Goal: Transaction & Acquisition: Purchase product/service

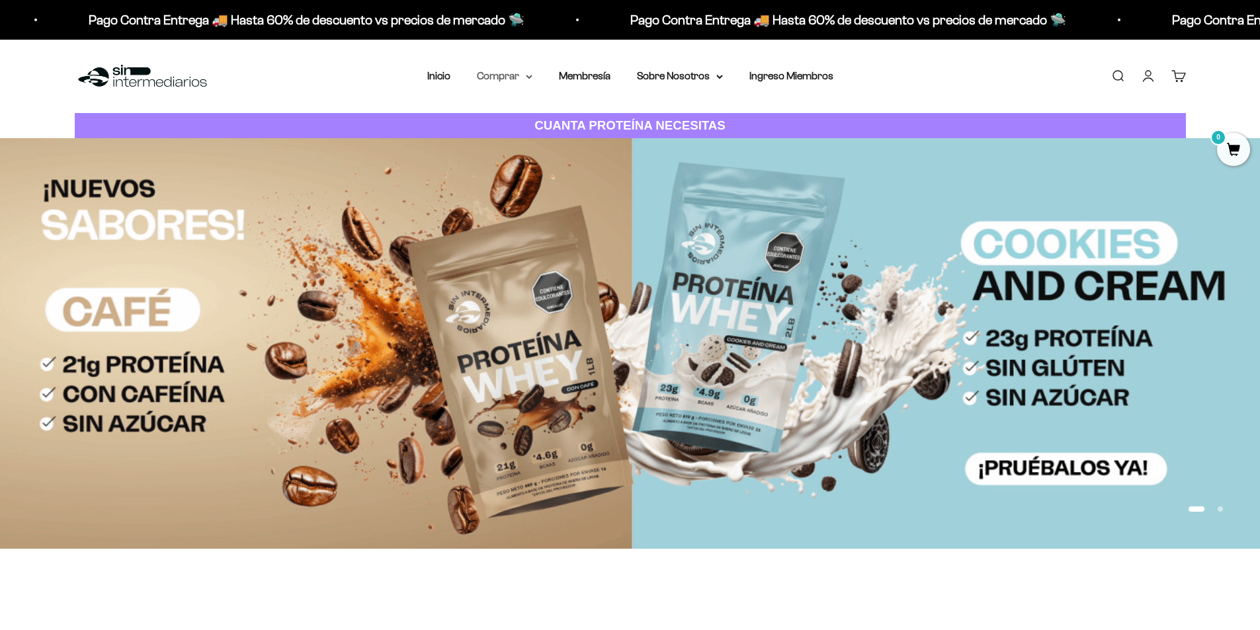
click at [502, 78] on summary "Comprar" at bounding box center [505, 75] width 56 height 17
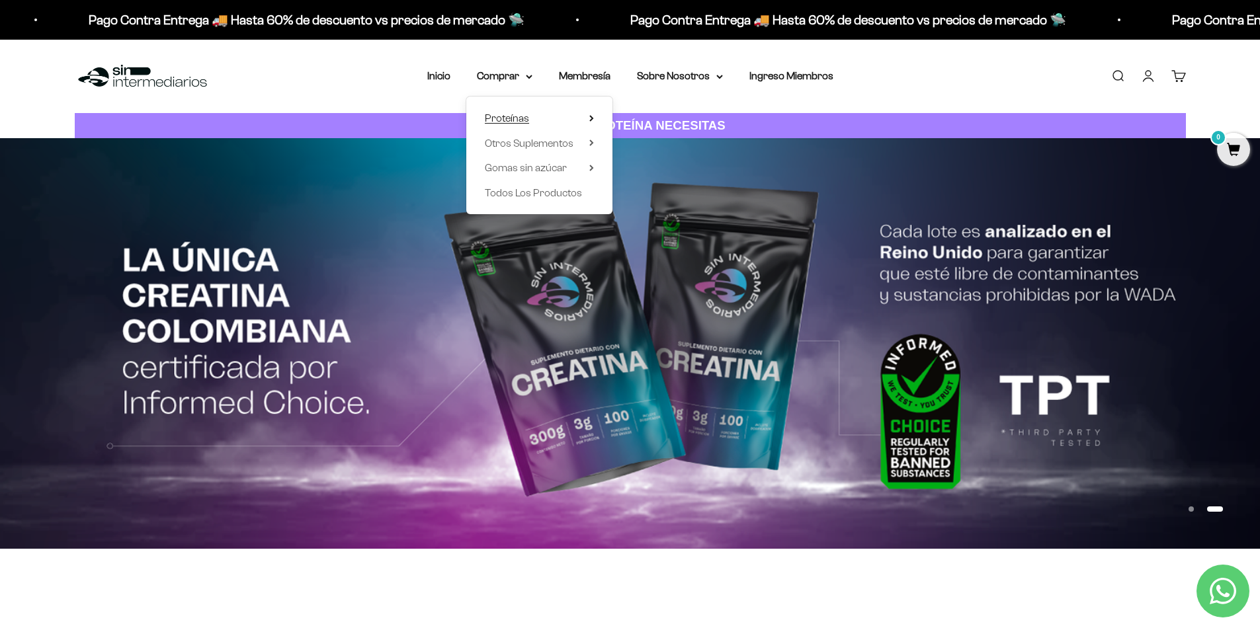
click at [534, 120] on summary "Proteínas" at bounding box center [539, 118] width 109 height 17
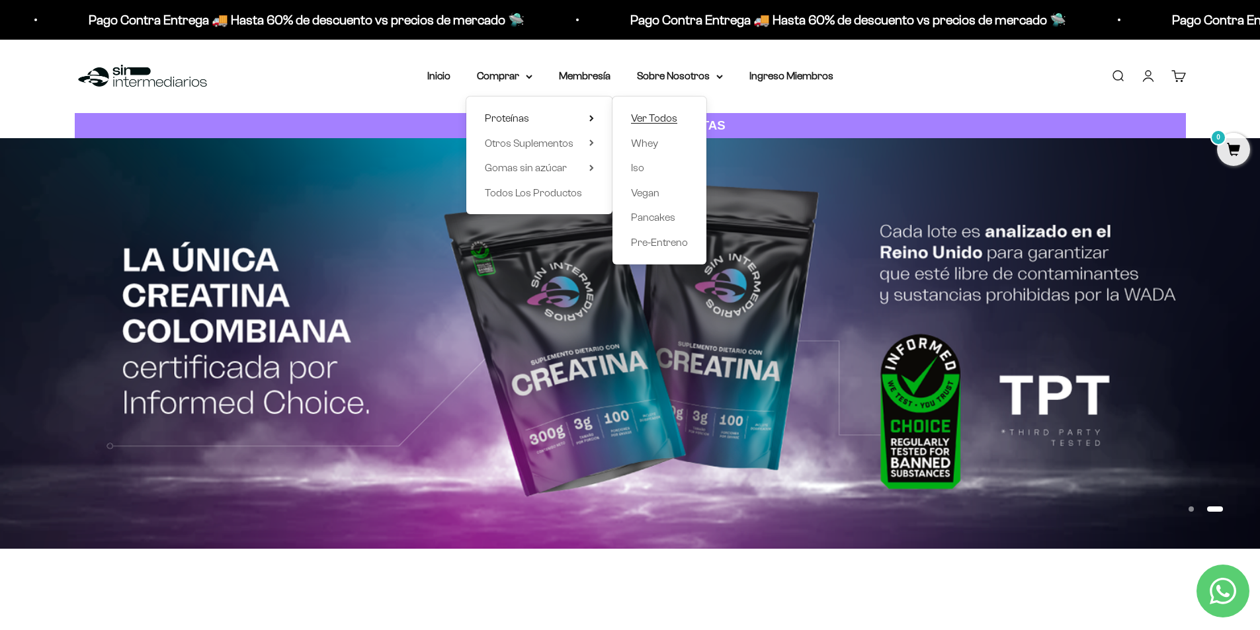
click at [660, 117] on span "Ver Todos" at bounding box center [654, 117] width 46 height 11
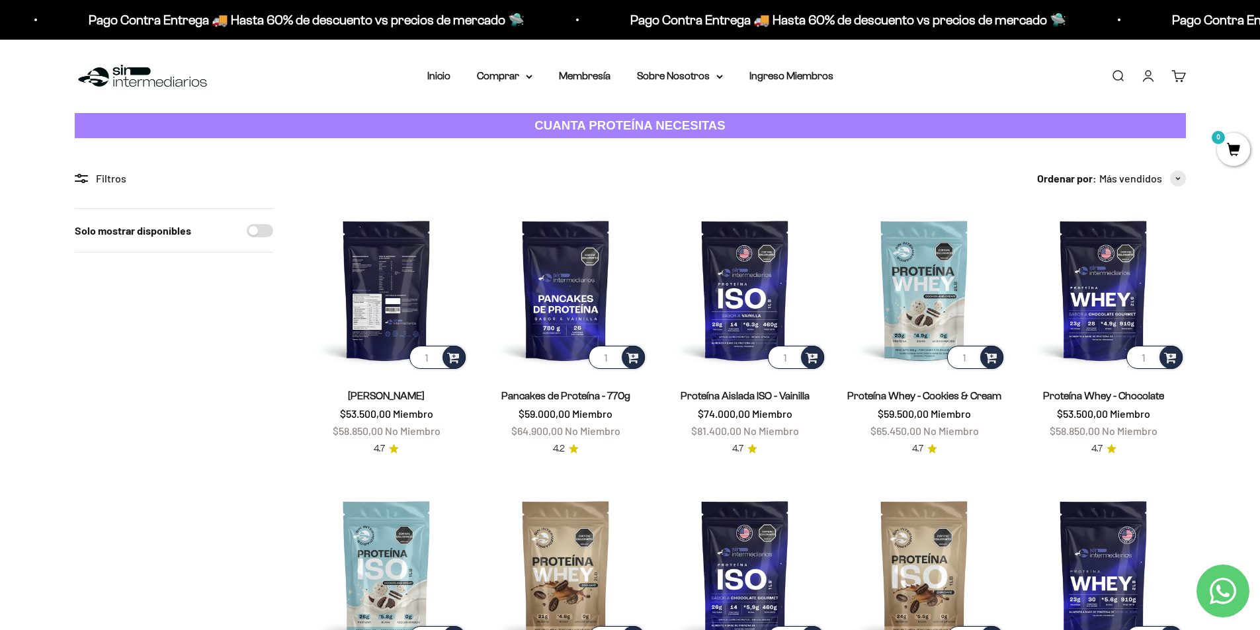
click at [393, 296] on img at bounding box center [386, 289] width 163 height 163
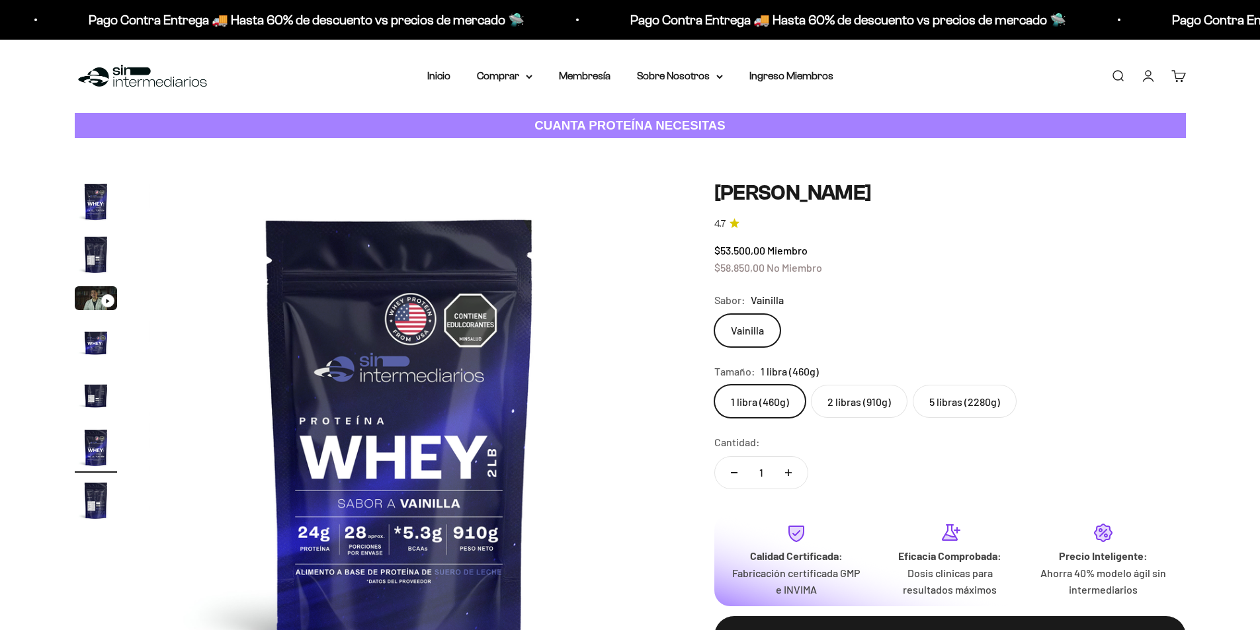
scroll to position [0, 2590]
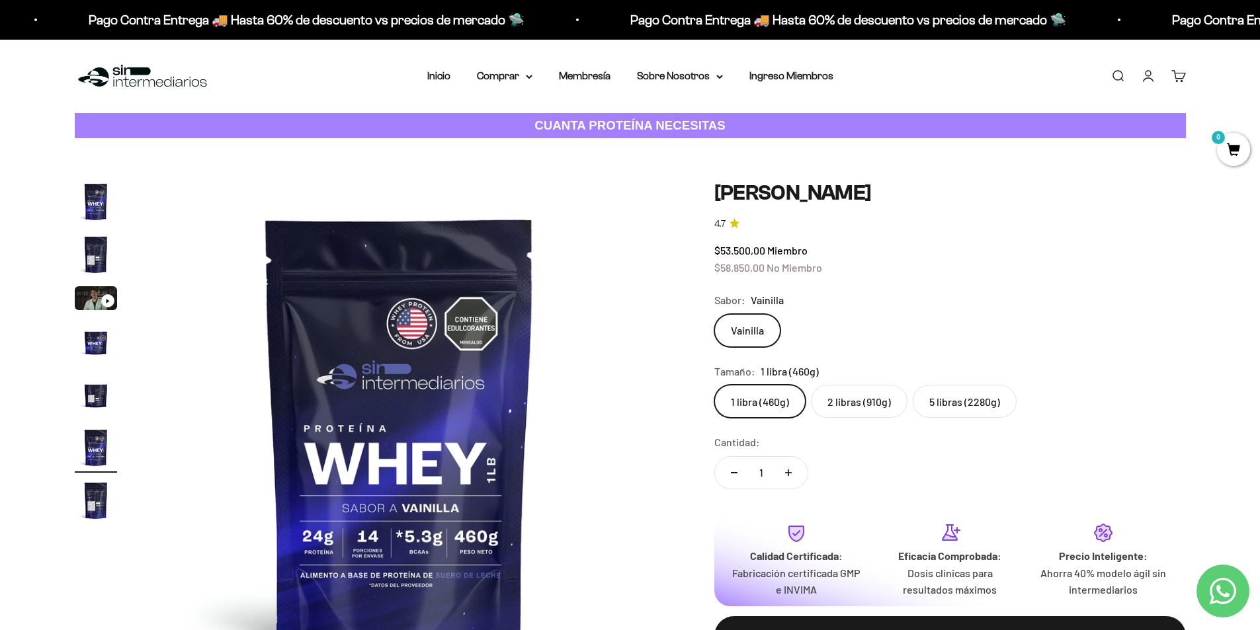
click at [990, 408] on label "5 libras (2280g)" at bounding box center [965, 401] width 104 height 33
click at [714, 385] on input "5 libras (2280g)" at bounding box center [714, 384] width 1 height 1
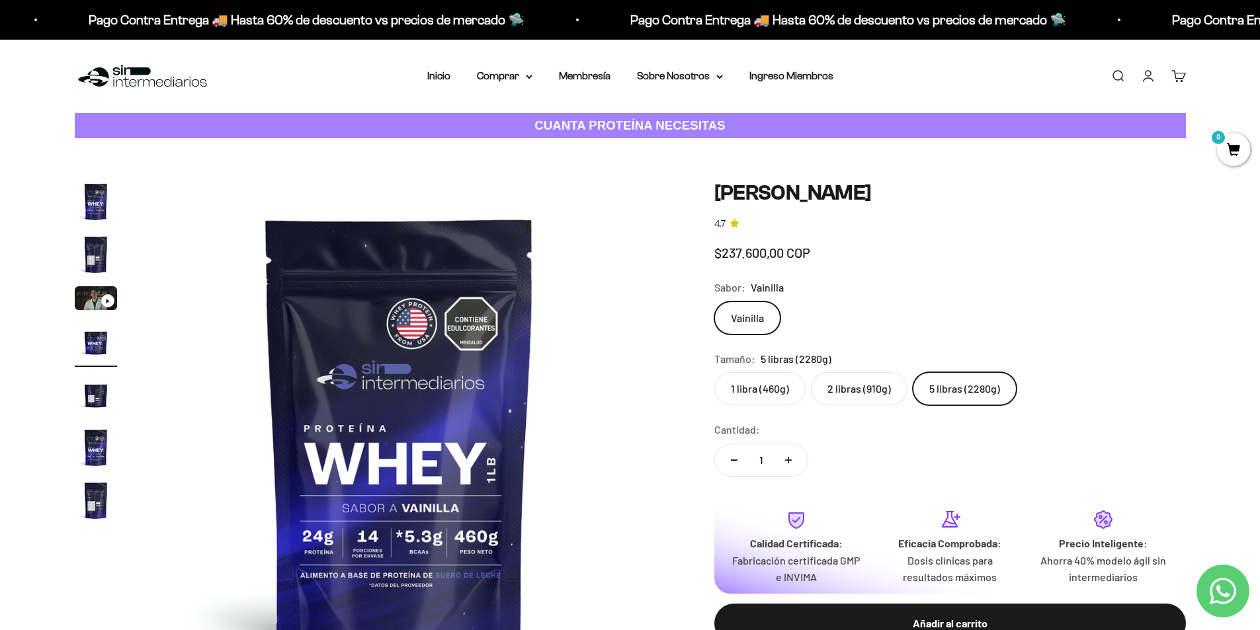
scroll to position [0, 1554]
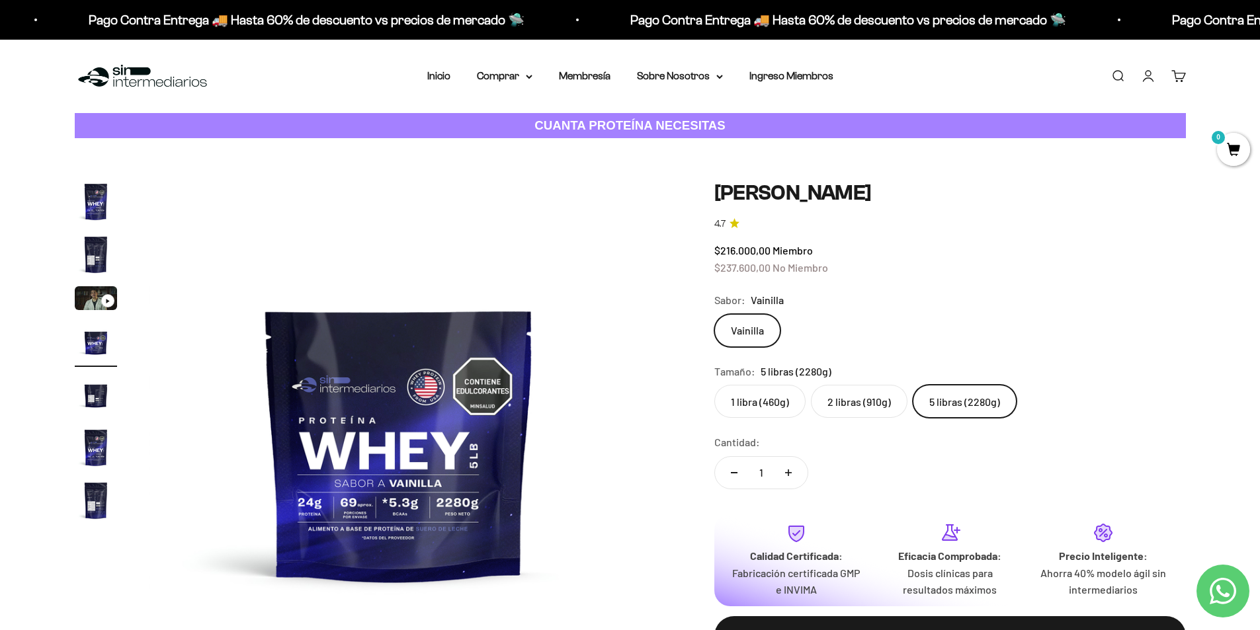
click at [834, 407] on label "2 libras (910g)" at bounding box center [859, 401] width 97 height 33
click at [714, 385] on input "2 libras (910g)" at bounding box center [714, 384] width 1 height 1
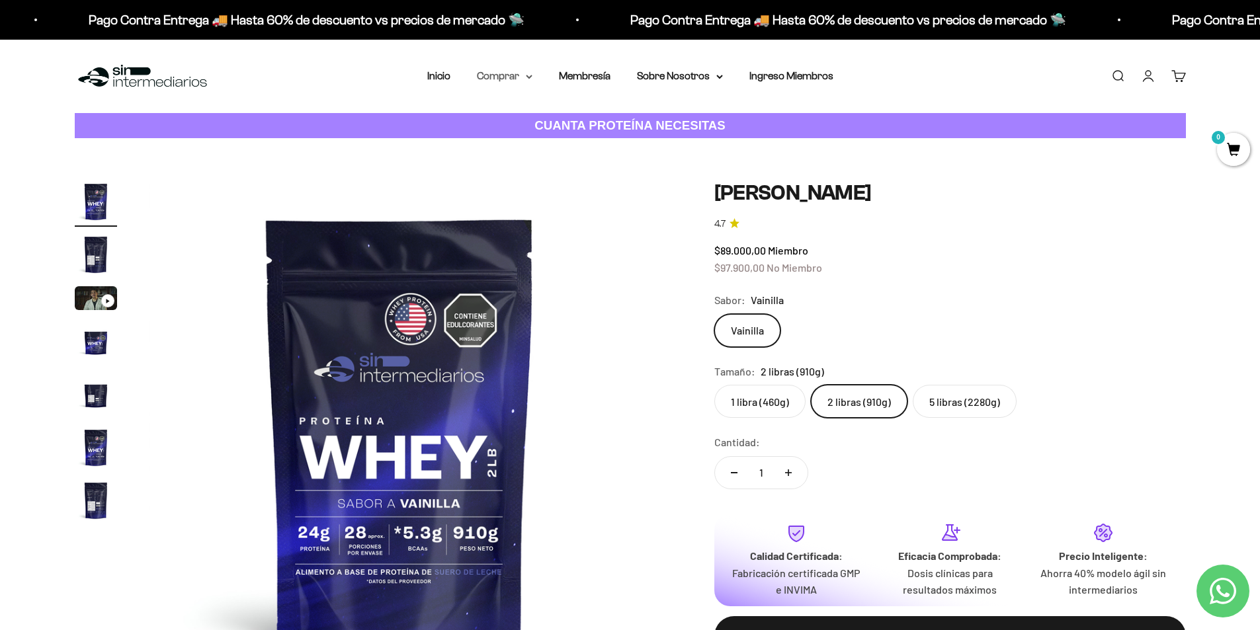
click at [493, 75] on summary "Comprar" at bounding box center [505, 75] width 56 height 17
click at [532, 145] on span "Otros Suplementos" at bounding box center [529, 143] width 89 height 11
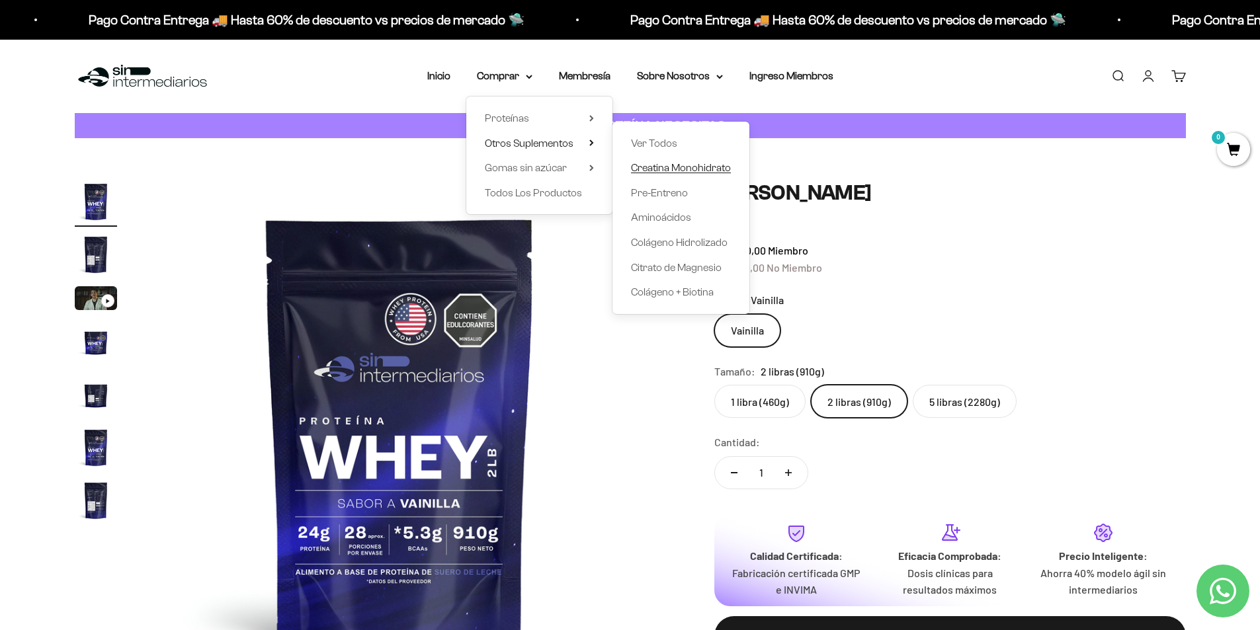
click at [679, 161] on span "Creatina Monohidrato" at bounding box center [681, 167] width 100 height 17
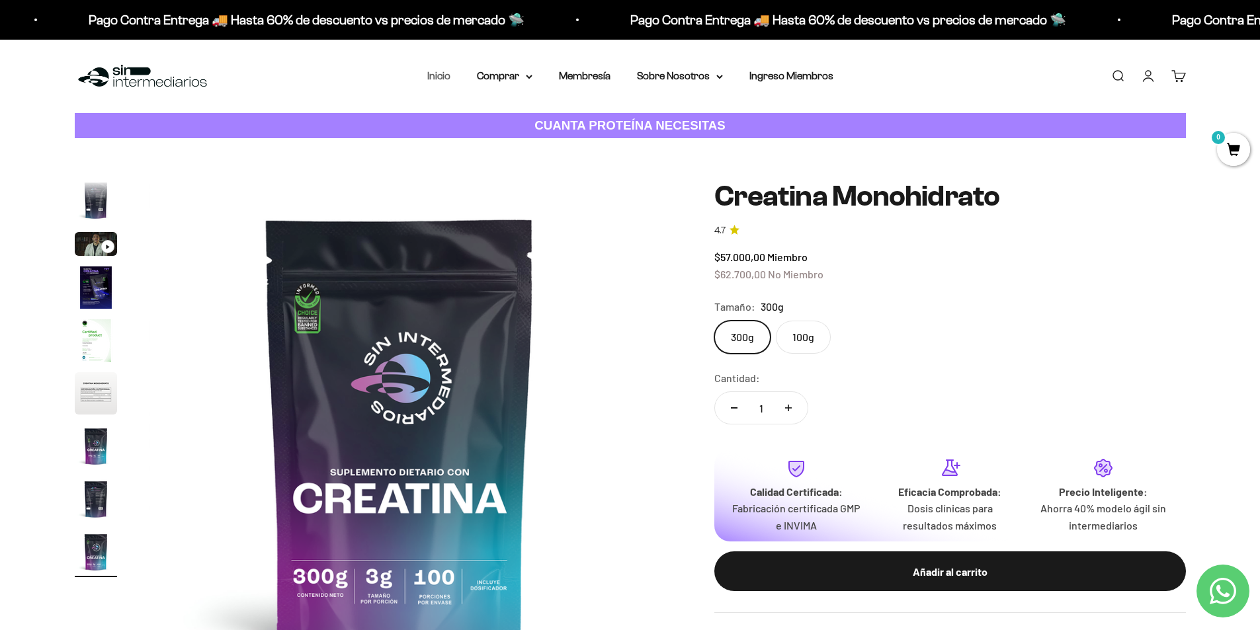
click at [449, 75] on link "Inicio" at bounding box center [438, 75] width 23 height 11
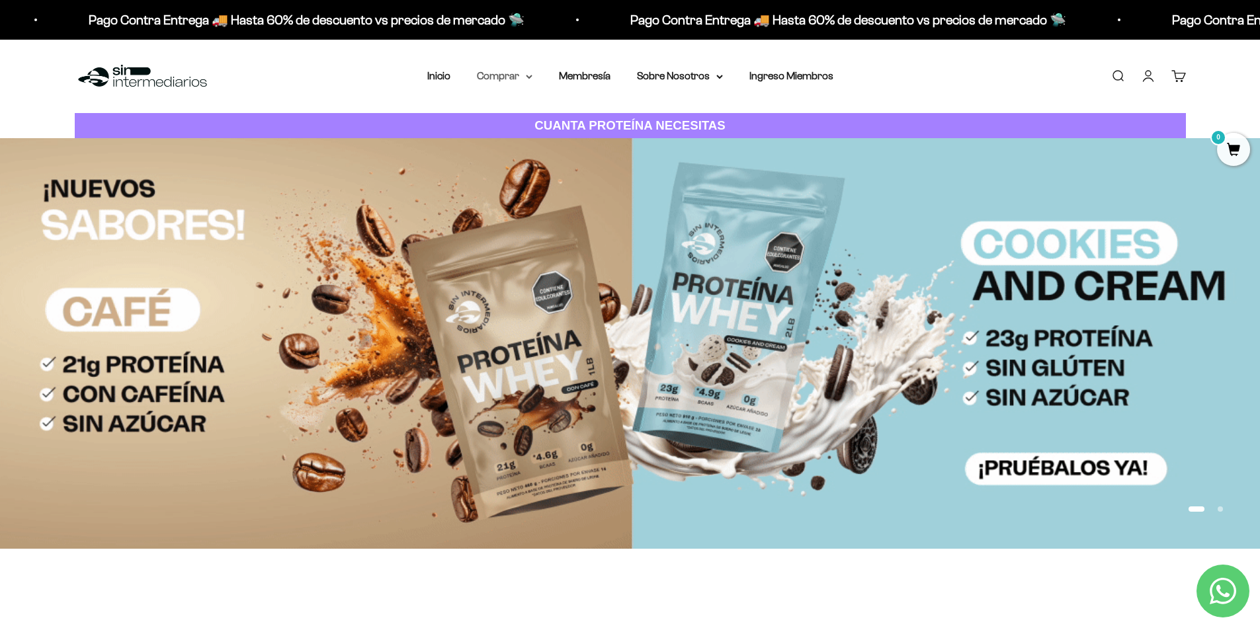
click at [516, 77] on summary "Comprar" at bounding box center [505, 75] width 56 height 17
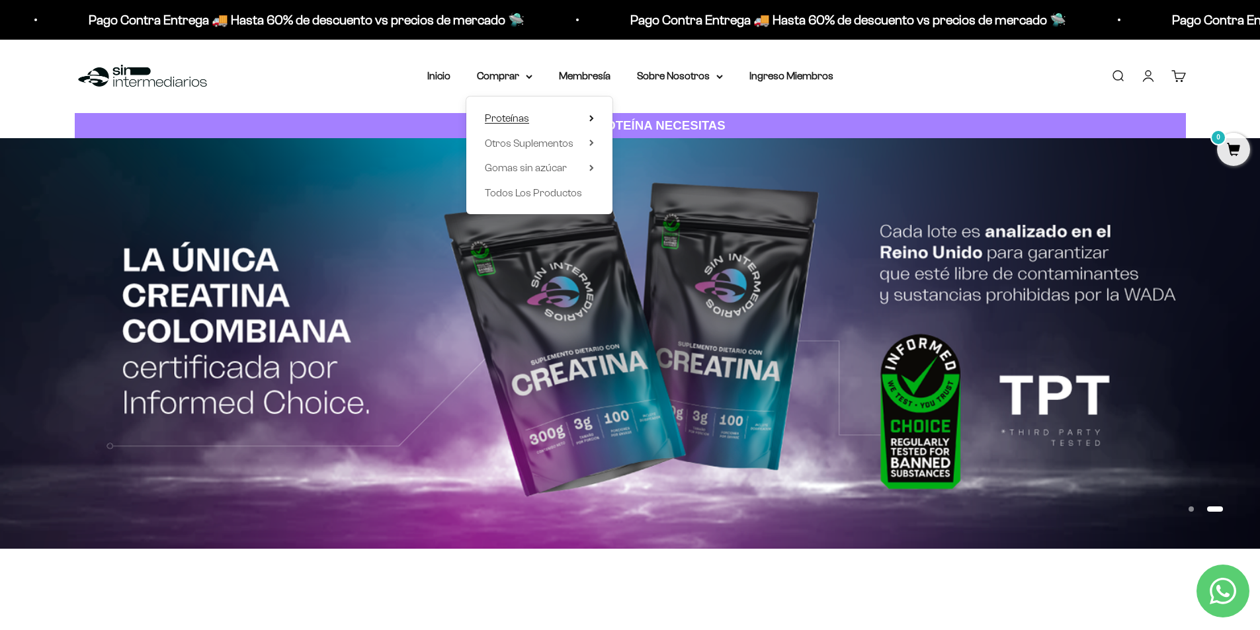
click at [524, 116] on span "Proteínas" at bounding box center [507, 117] width 44 height 11
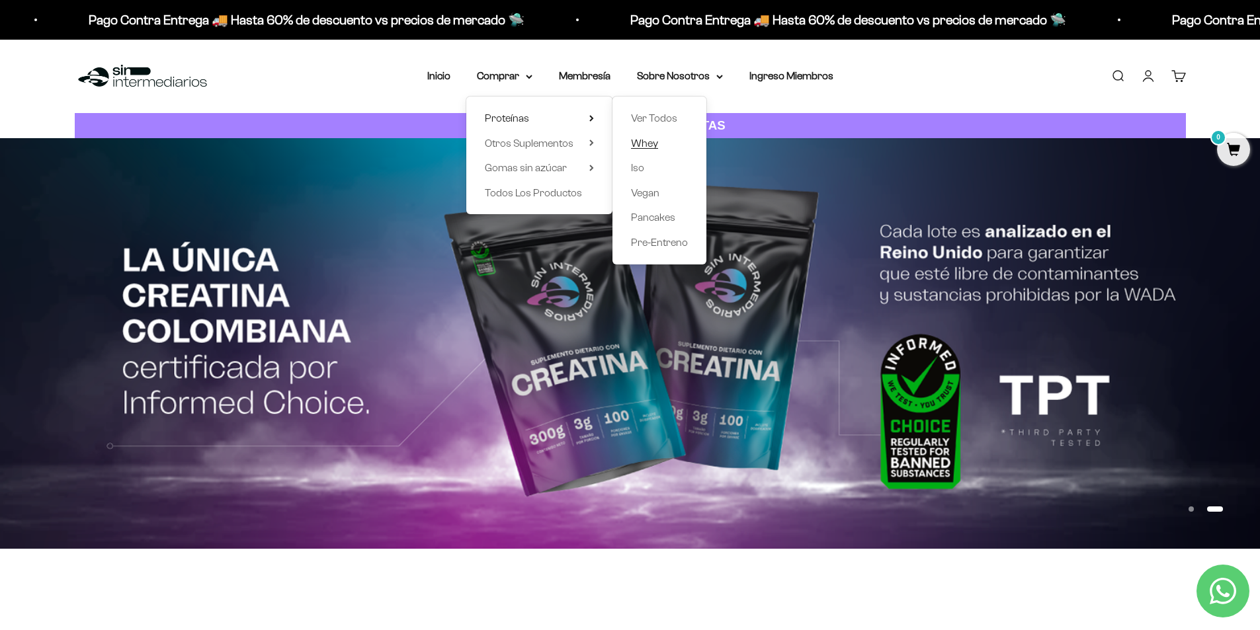
click at [649, 142] on span "Whey" at bounding box center [644, 143] width 27 height 11
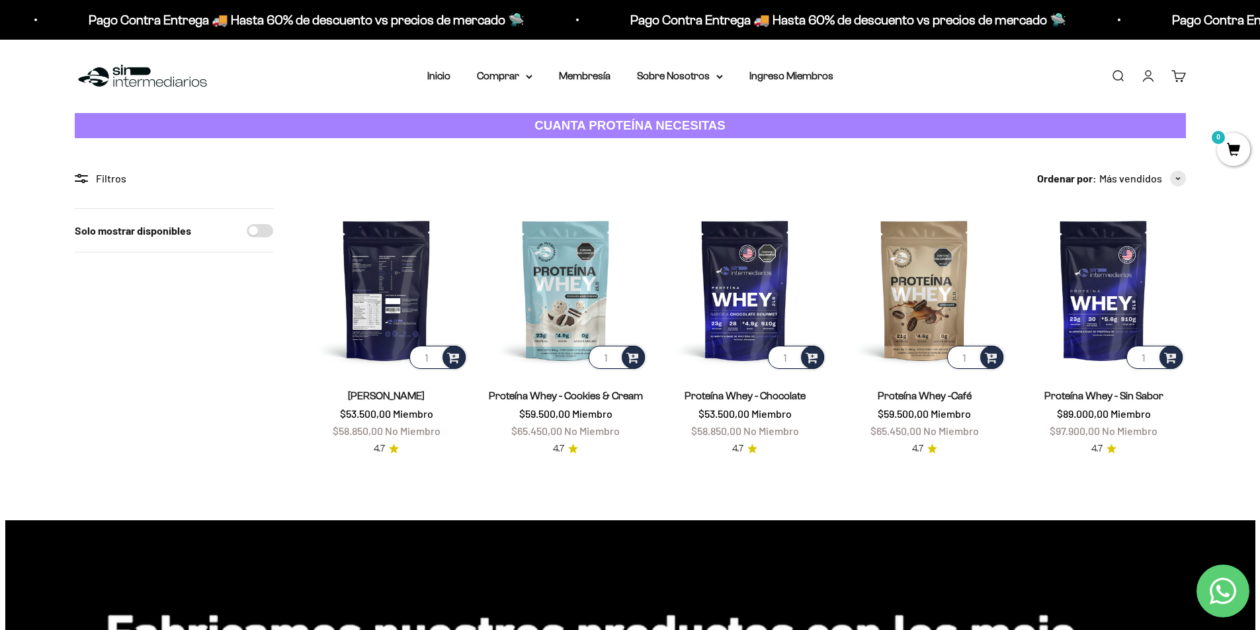
click at [407, 307] on img at bounding box center [386, 289] width 163 height 163
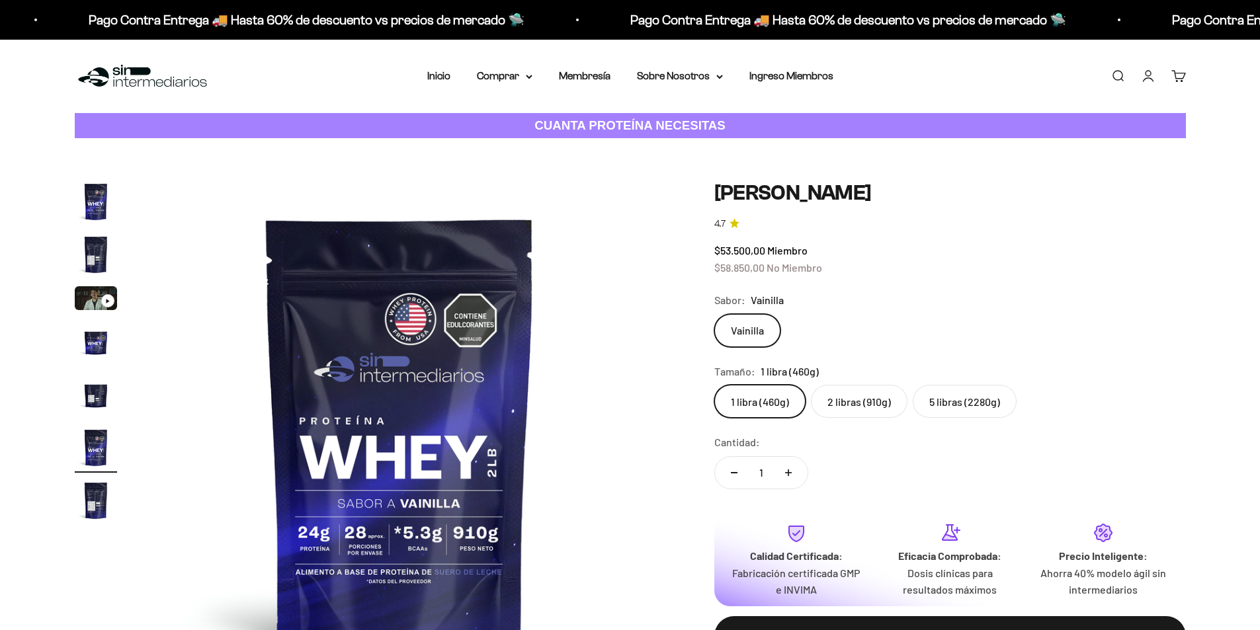
scroll to position [0, 2590]
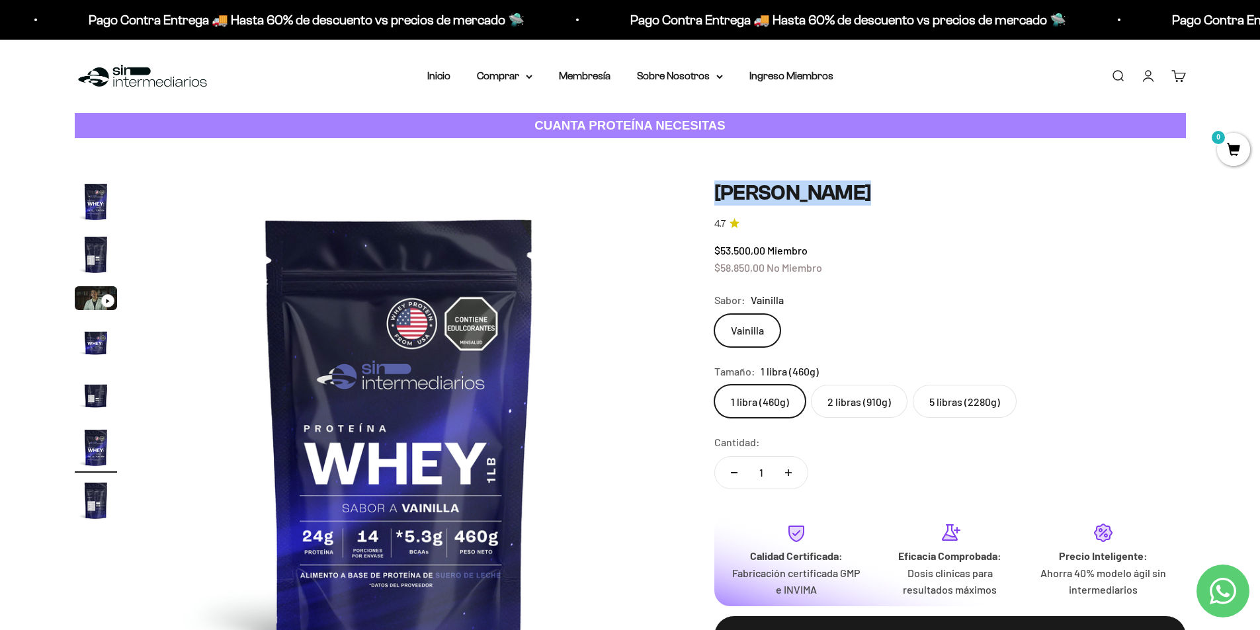
drag, startPoint x: 837, startPoint y: 196, endPoint x: 696, endPoint y: 189, distance: 141.0
click at [696, 189] on div "Zoom Ir al artículo 1 Ir al artículo 2 Ir al artículo 3 Ir al artículo 4 Ir al …" at bounding box center [630, 432] width 1111 height 502
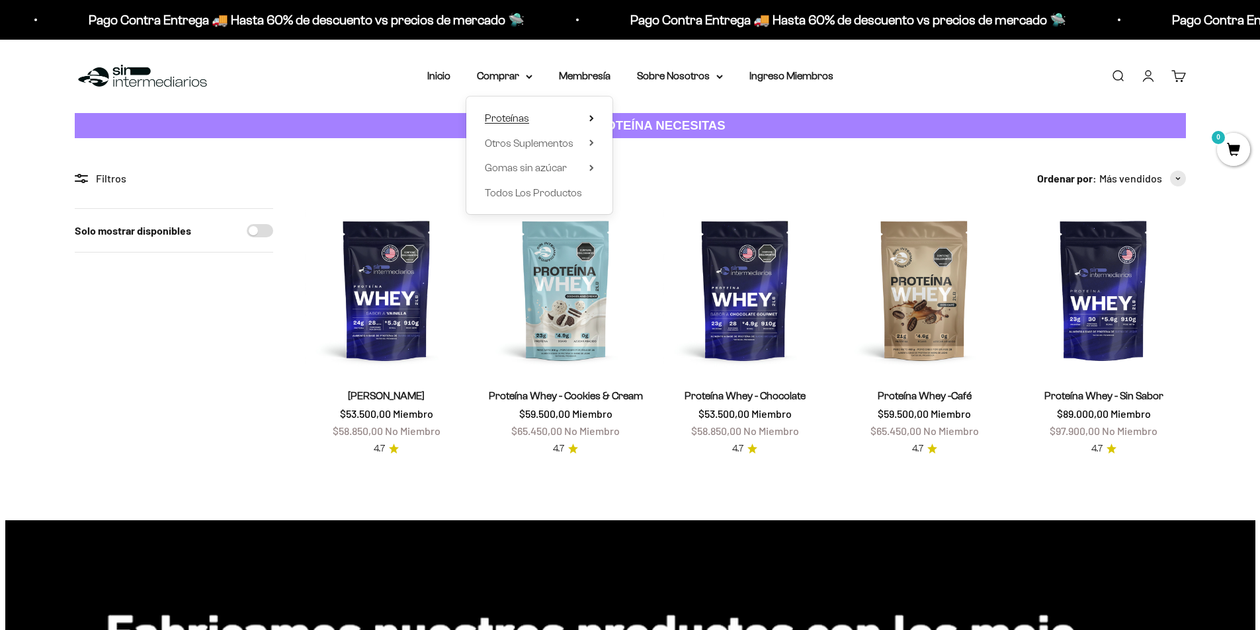
click at [515, 119] on span "Proteínas" at bounding box center [507, 117] width 44 height 11
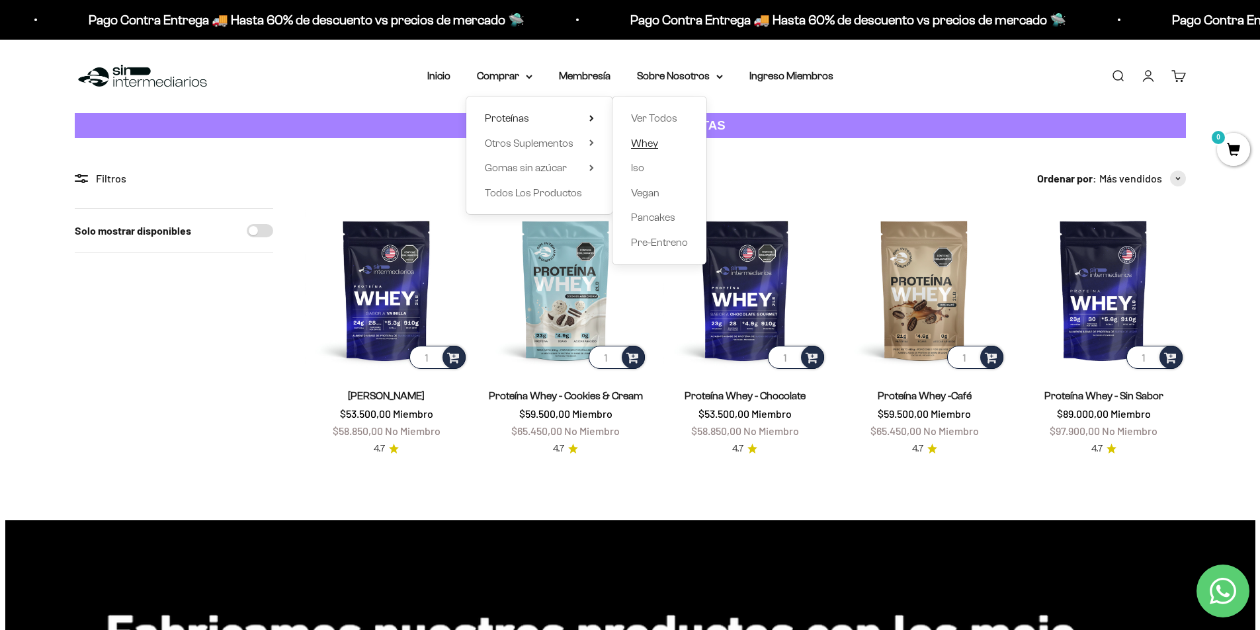
click at [642, 144] on span "Whey" at bounding box center [644, 143] width 27 height 11
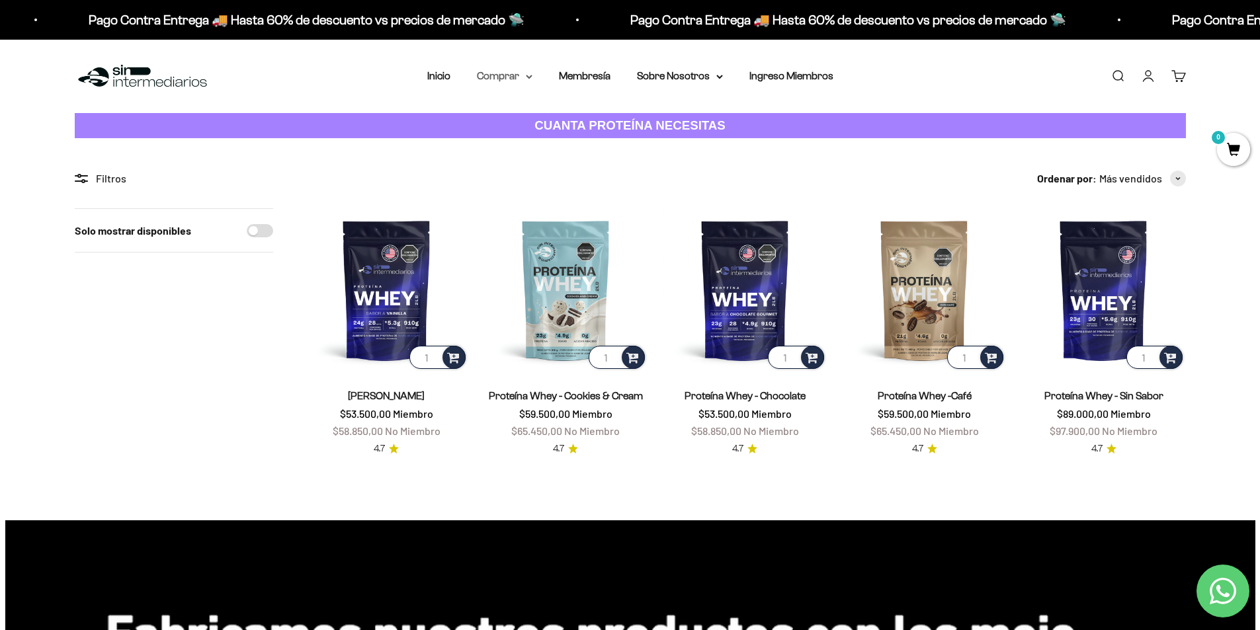
click at [517, 75] on summary "Comprar" at bounding box center [505, 75] width 56 height 17
click at [526, 114] on span "Proteínas" at bounding box center [507, 117] width 44 height 11
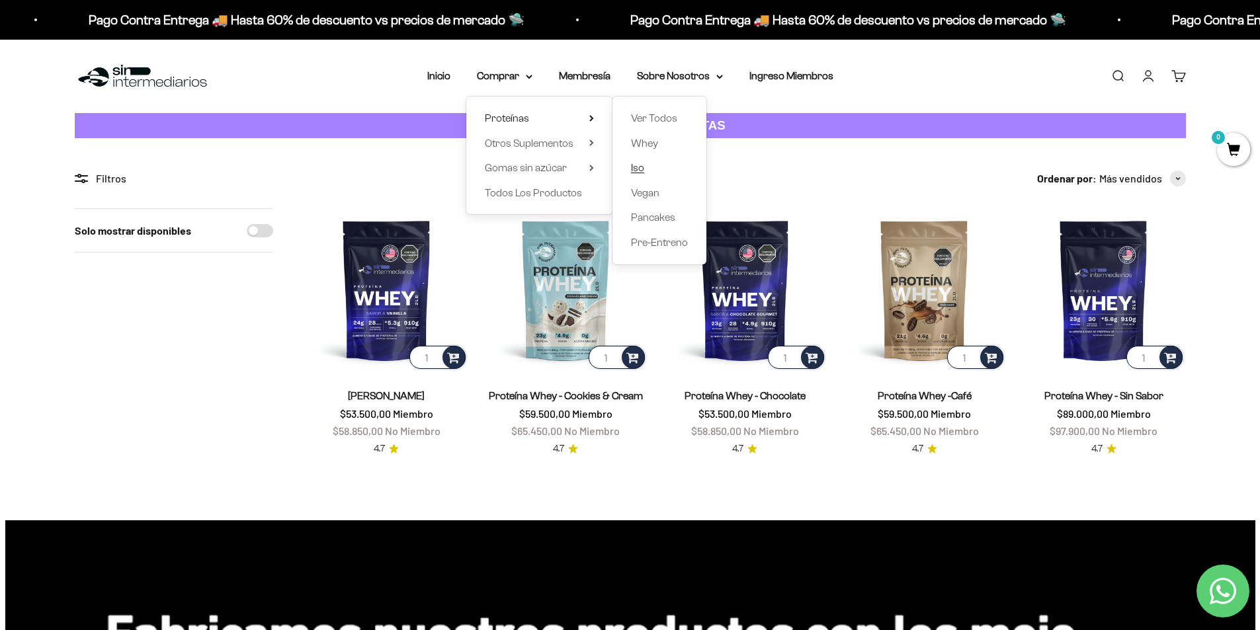
click at [638, 171] on span "Iso" at bounding box center [637, 167] width 13 height 11
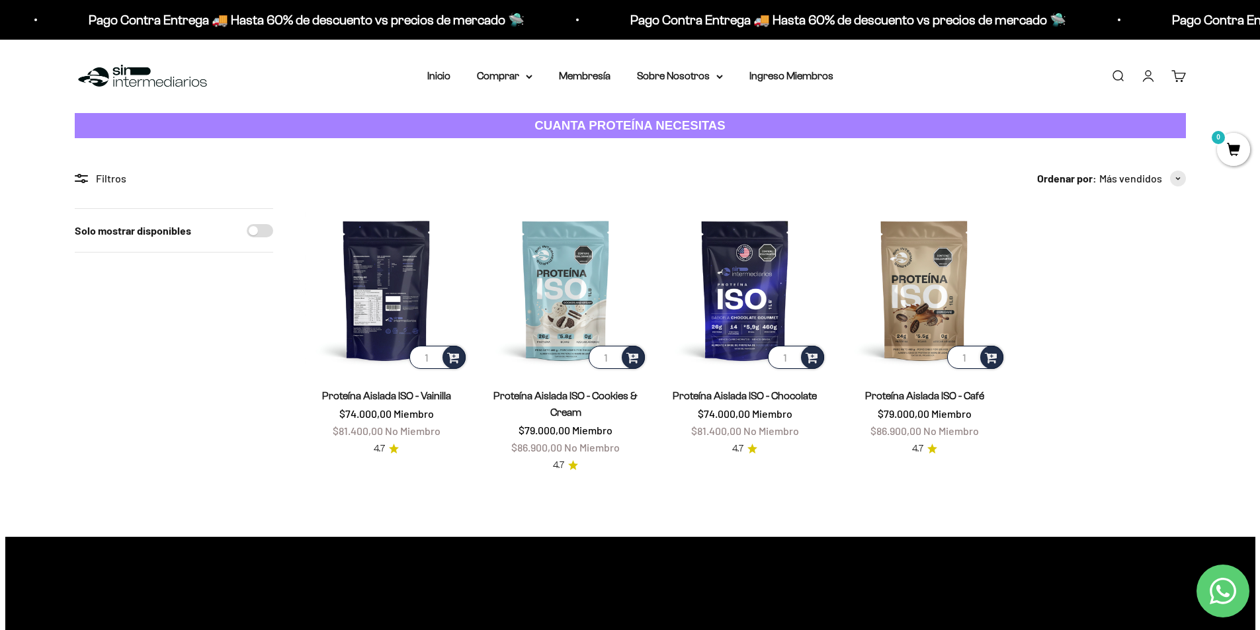
click at [413, 299] on img at bounding box center [386, 289] width 163 height 163
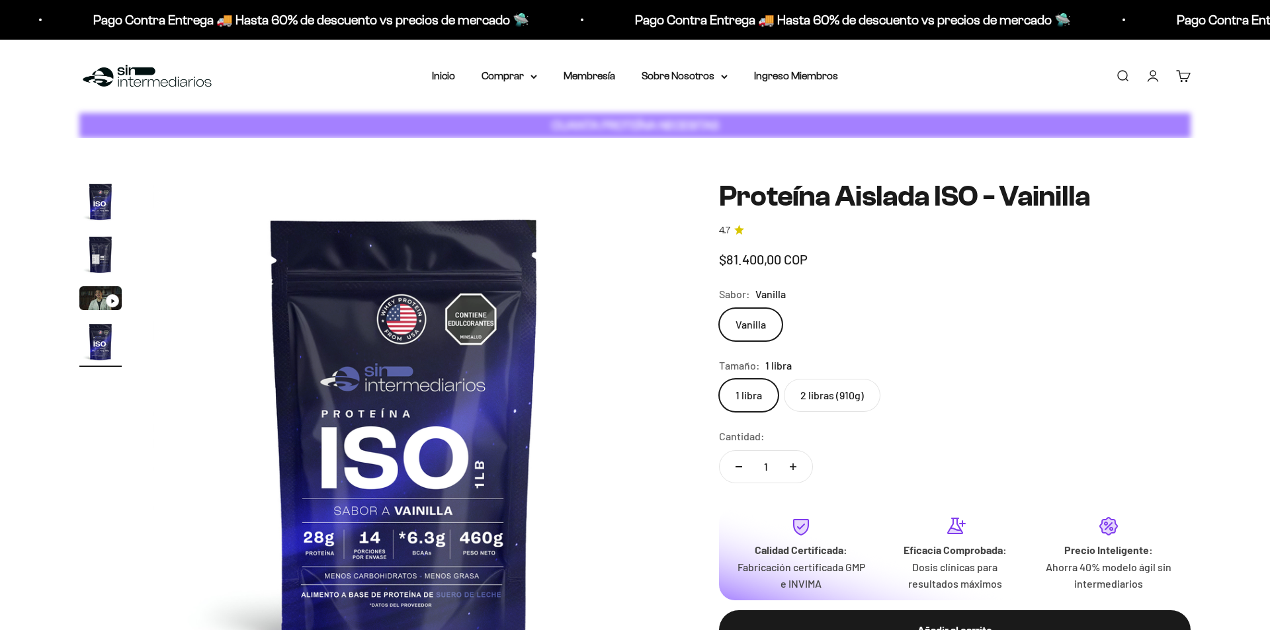
click at [816, 390] on label "2 libras (910g)" at bounding box center [832, 395] width 97 height 33
click at [719, 379] on input "2 libras (910g)" at bounding box center [718, 378] width 1 height 1
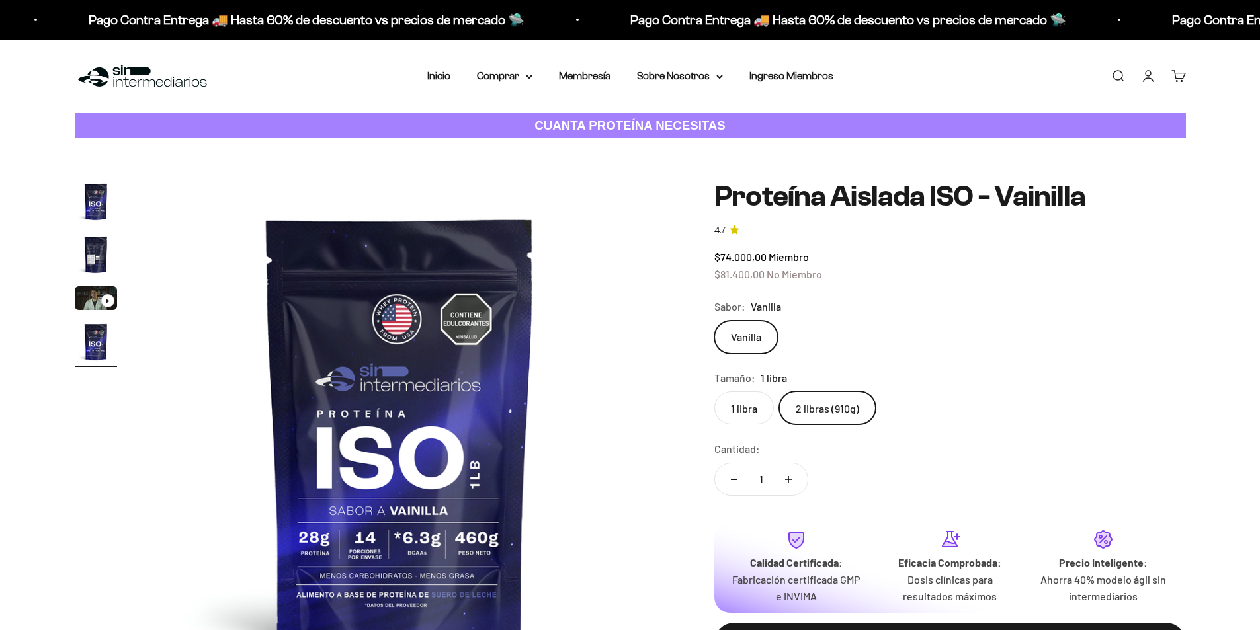
scroll to position [0, 1554]
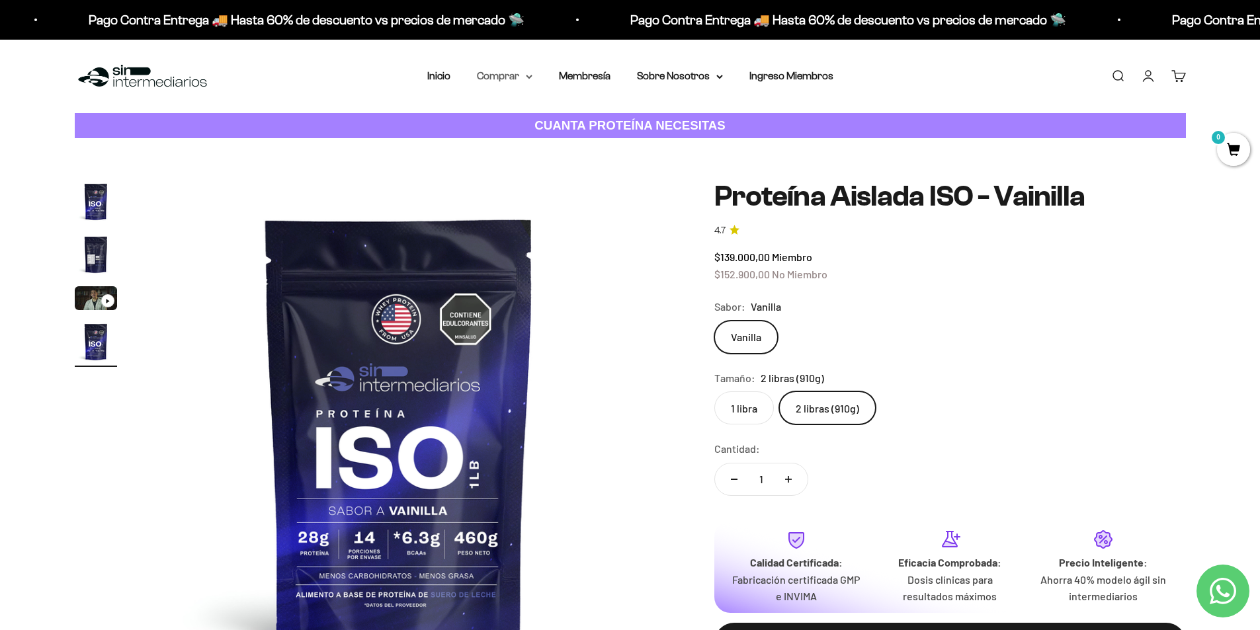
click at [513, 75] on summary "Comprar" at bounding box center [505, 75] width 56 height 17
click at [530, 115] on summary "Proteínas" at bounding box center [539, 118] width 109 height 17
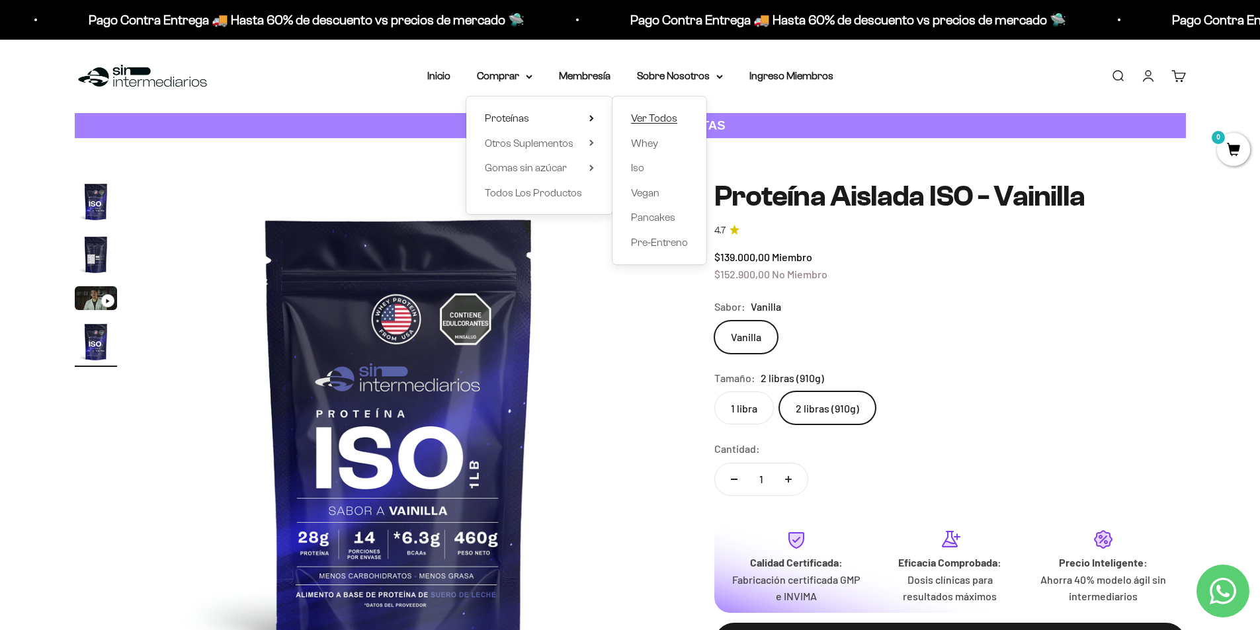
click at [654, 116] on span "Ver Todos" at bounding box center [654, 117] width 46 height 11
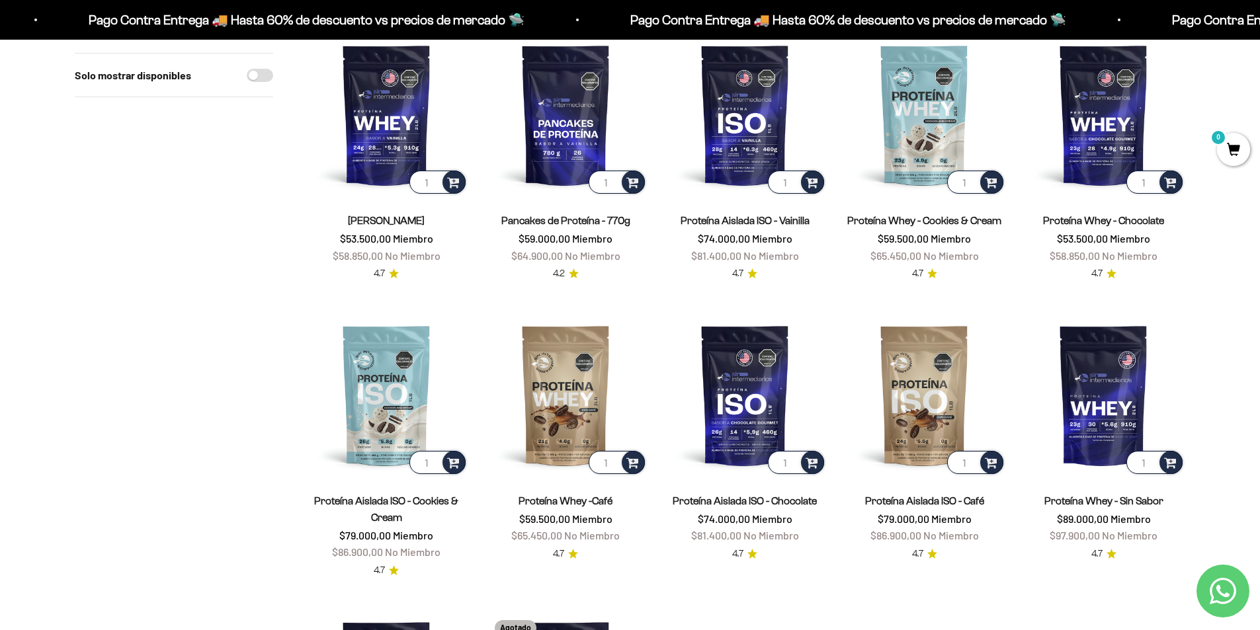
scroll to position [198, 0]
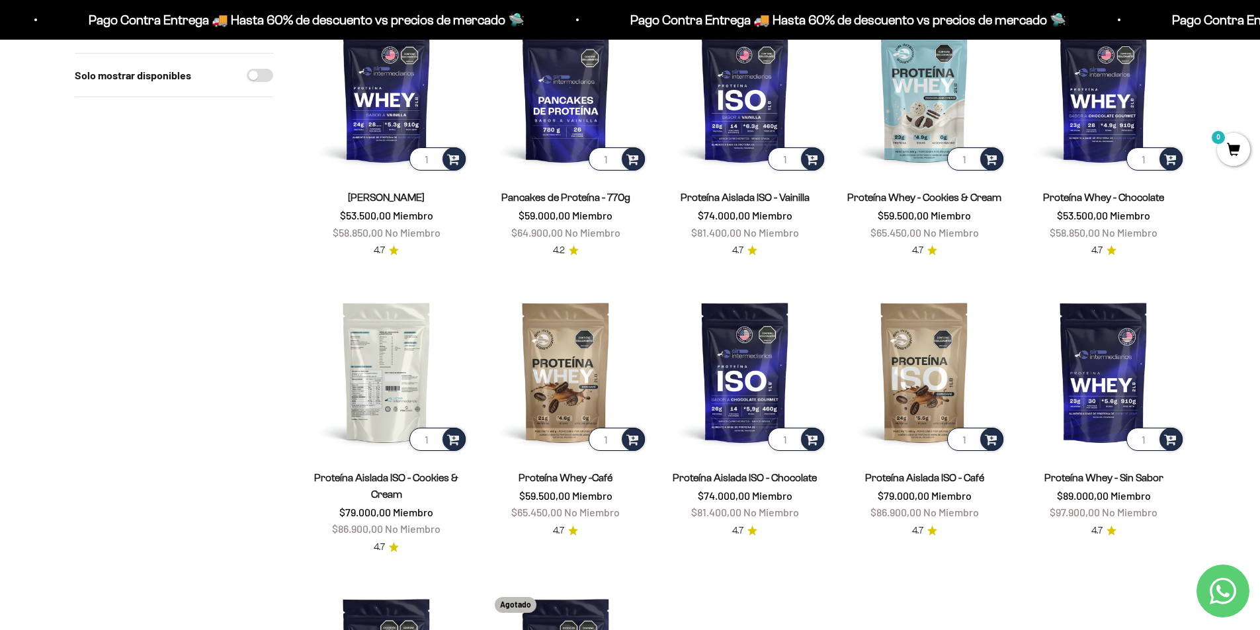
click at [410, 383] on img at bounding box center [386, 371] width 163 height 163
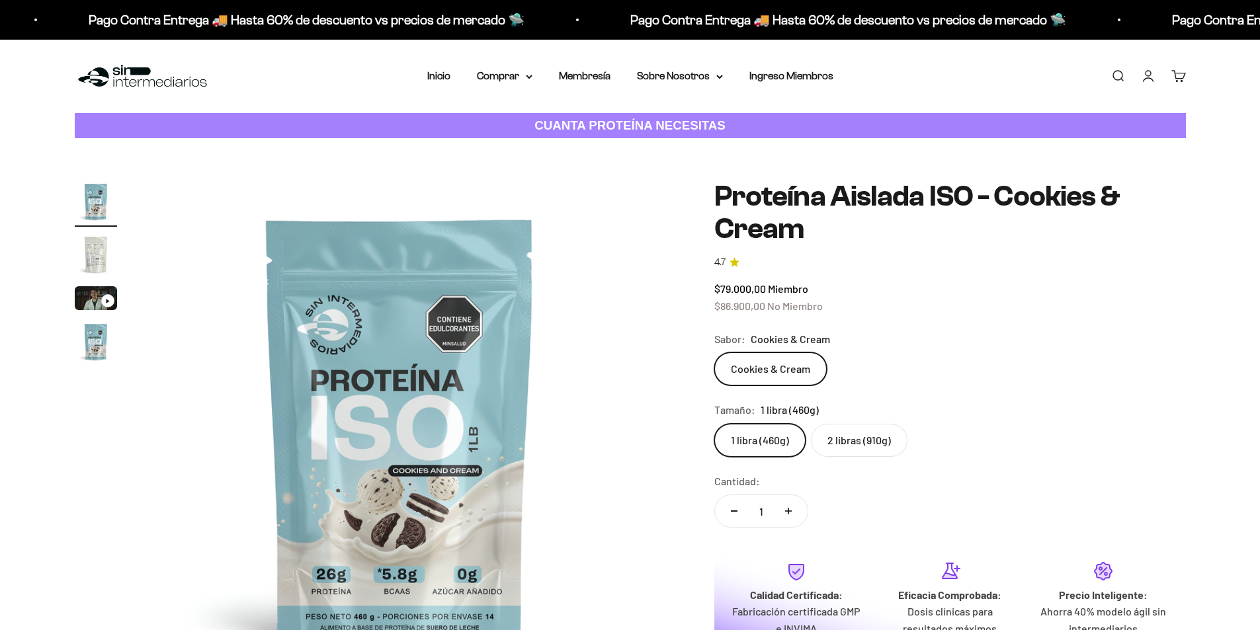
scroll to position [66, 0]
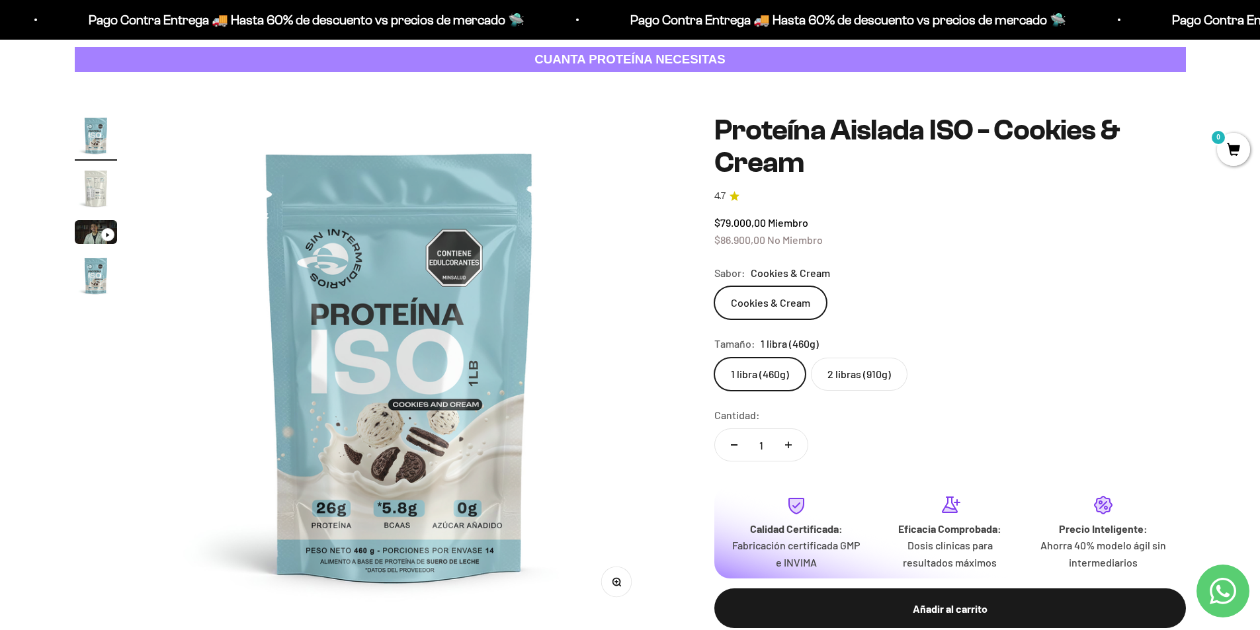
click at [849, 376] on label "2 libras (910g)" at bounding box center [859, 374] width 97 height 33
click at [714, 358] on input "2 libras (910g)" at bounding box center [714, 357] width 1 height 1
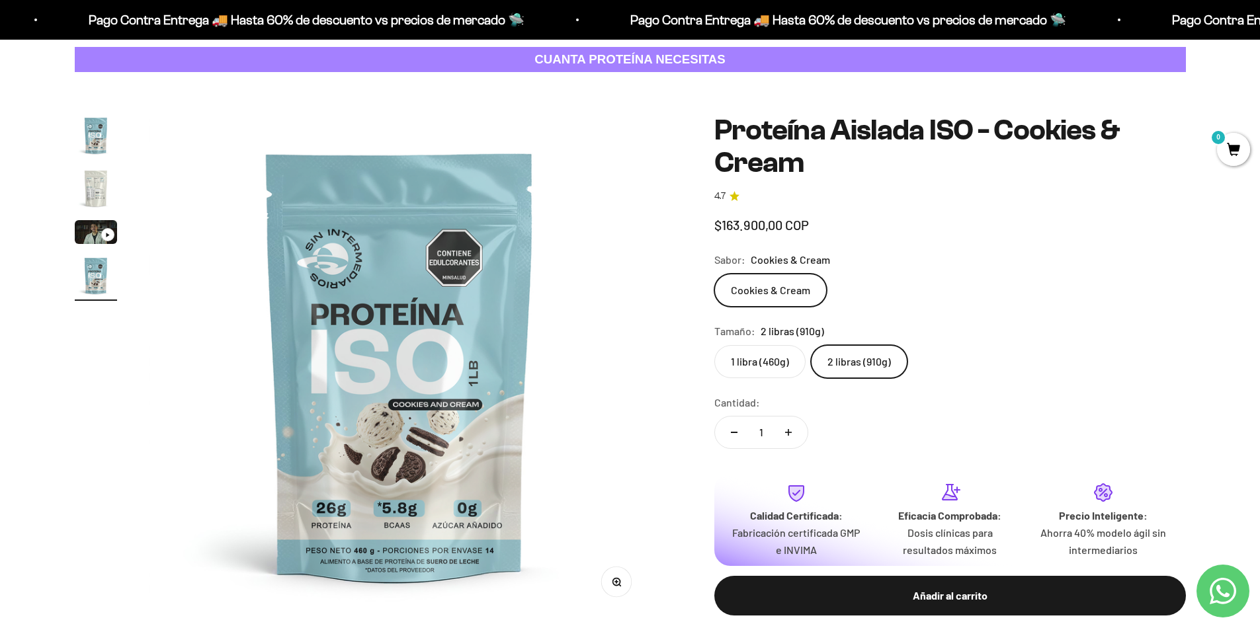
scroll to position [0, 1554]
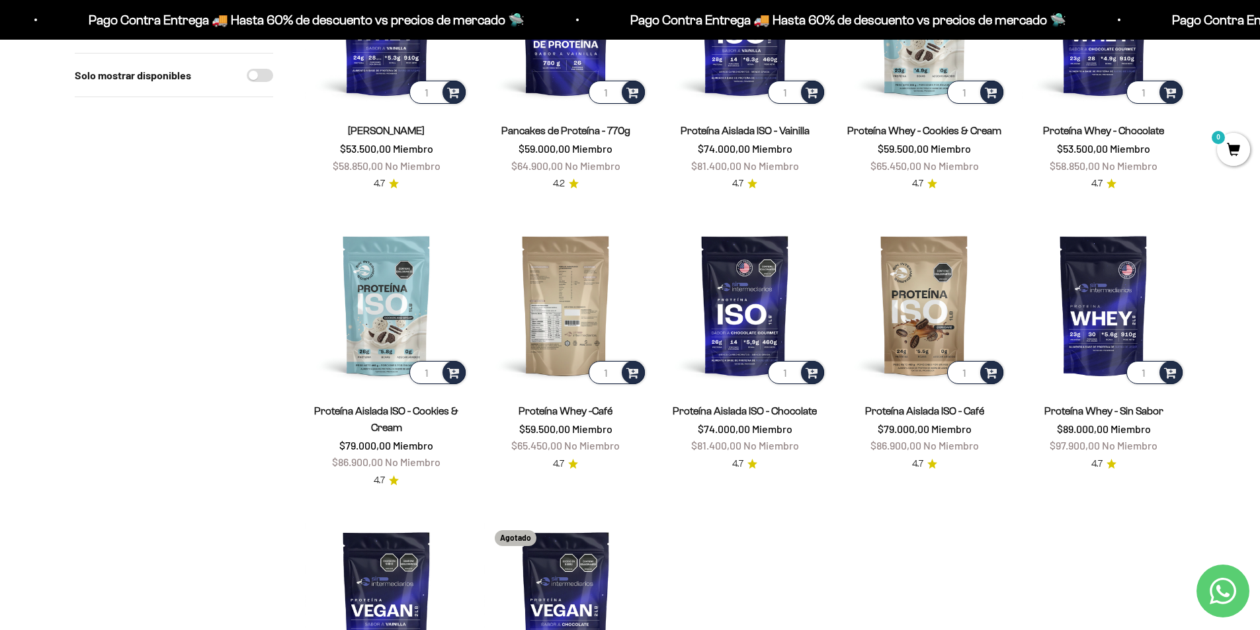
scroll to position [265, 0]
